Goal: Transaction & Acquisition: Purchase product/service

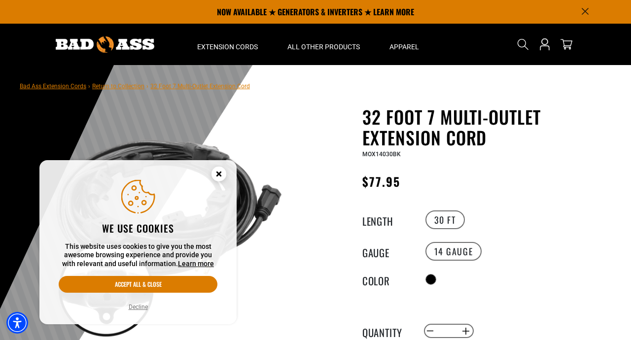
click at [144, 307] on button "Decline" at bounding box center [138, 307] width 25 height 10
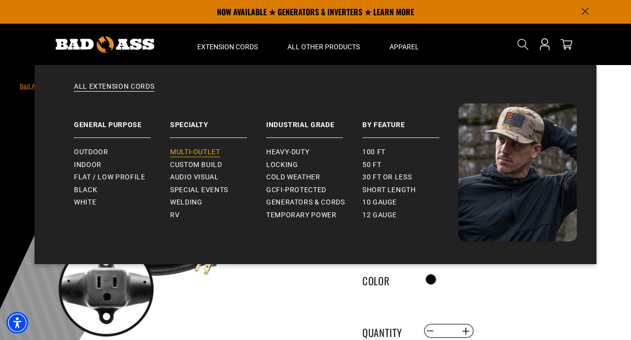
click at [188, 150] on span "Multi-Outlet" at bounding box center [195, 152] width 50 height 9
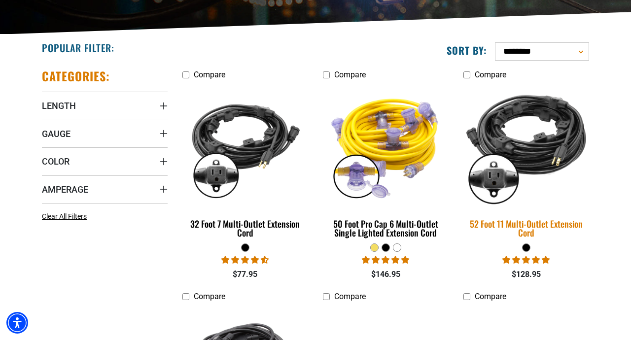
scroll to position [218, 0]
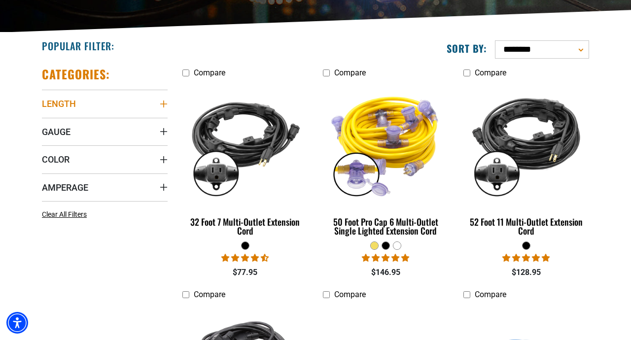
click at [162, 105] on icon "Length" at bounding box center [164, 104] width 8 height 8
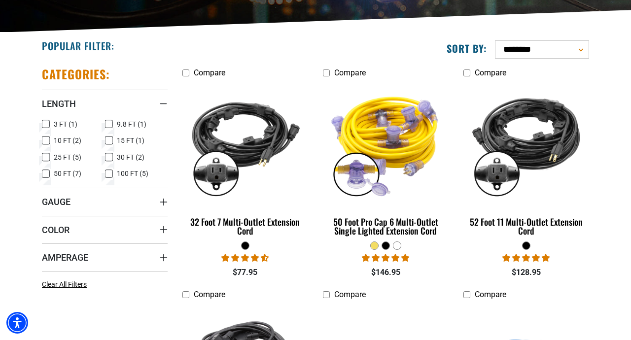
click at [46, 157] on icon at bounding box center [46, 157] width 8 height 13
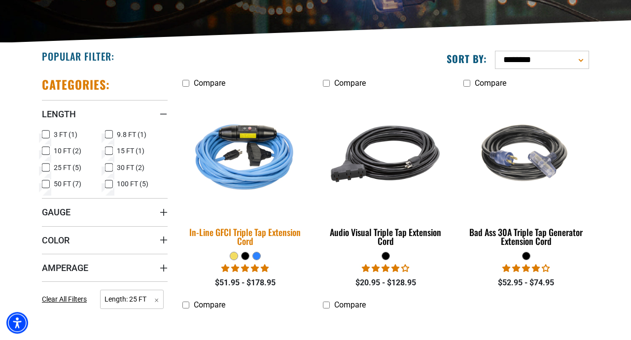
scroll to position [208, 0]
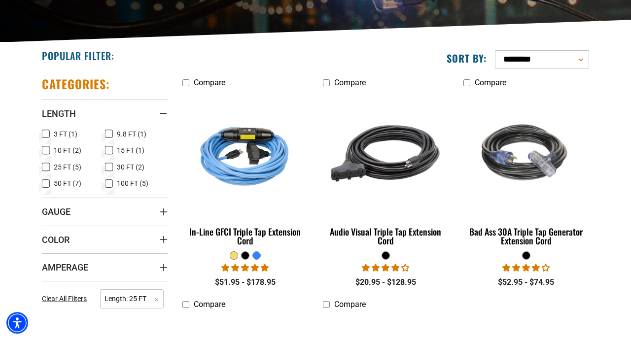
click at [46, 167] on icon at bounding box center [46, 167] width 6 height 5
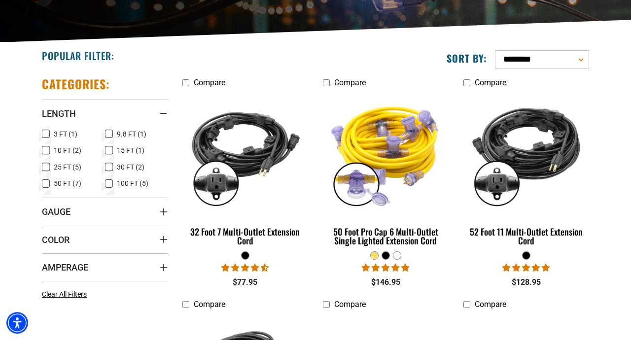
click at [108, 170] on icon at bounding box center [109, 167] width 8 height 13
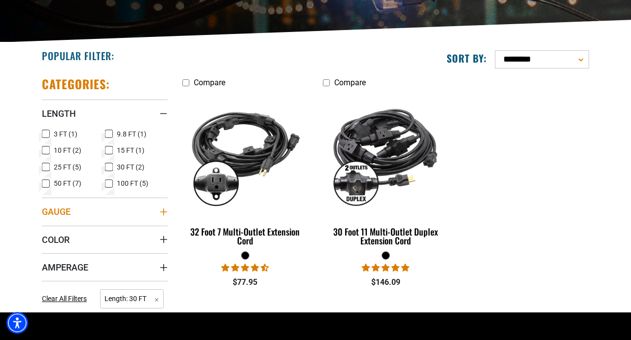
click at [163, 213] on icon "Gauge" at bounding box center [164, 212] width 8 height 8
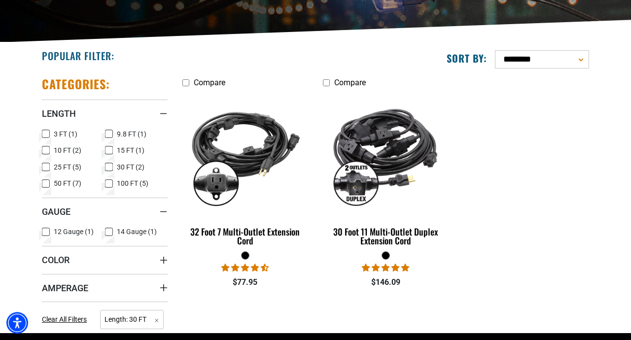
click at [108, 230] on icon at bounding box center [109, 232] width 8 height 13
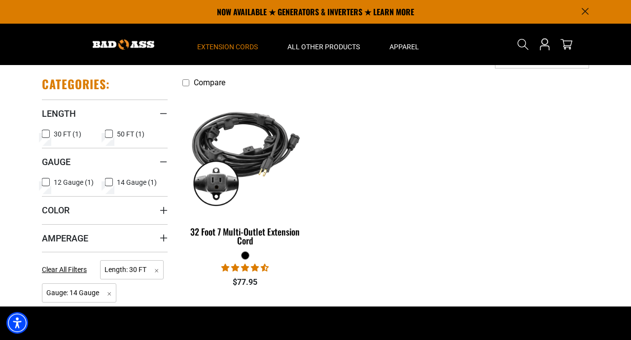
scroll to position [177, 0]
